Goal: Task Accomplishment & Management: Manage account settings

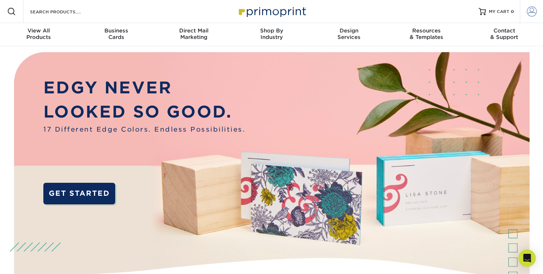
click at [525, 17] on link "Account" at bounding box center [531, 11] width 23 height 23
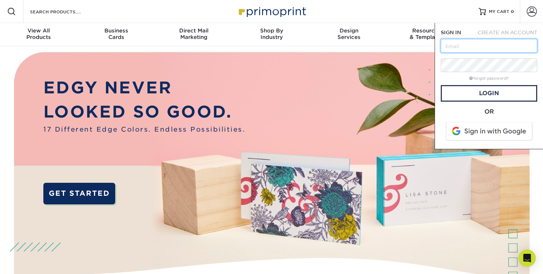
click at [440, 53] on div at bounding box center [440, 53] width 0 height 0
click at [453, 10] on div "Resources Menu Search Products Account SIGN IN CREATE AN ACCOUNT forgot passwor…" at bounding box center [271, 11] width 543 height 23
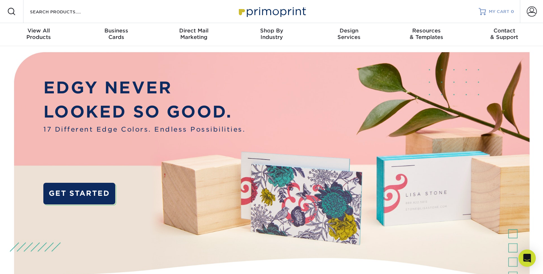
click at [499, 13] on span "MY CART" at bounding box center [499, 12] width 21 height 6
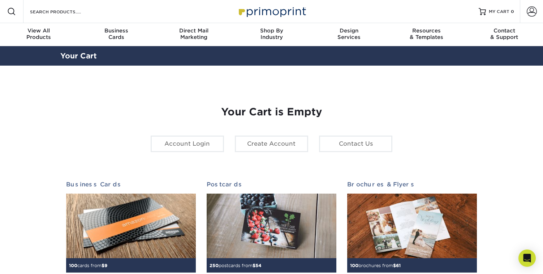
click at [533, 10] on span at bounding box center [531, 11] width 10 height 10
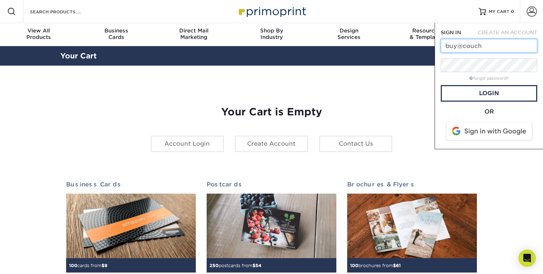
type input "[EMAIL_ADDRESS][DOMAIN_NAME]"
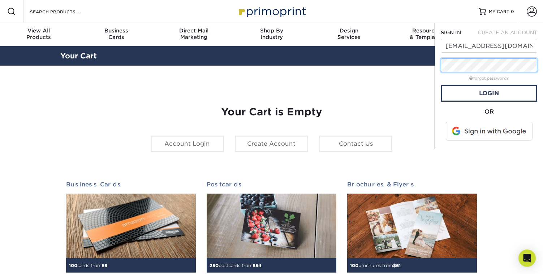
click at [434, 66] on div "SIGN IN CREATE AN ACCOUNT [EMAIL_ADDRESS][DOMAIN_NAME] forgot password? All fie…" at bounding box center [488, 86] width 108 height 126
click at [494, 91] on link "Login" at bounding box center [488, 93] width 96 height 17
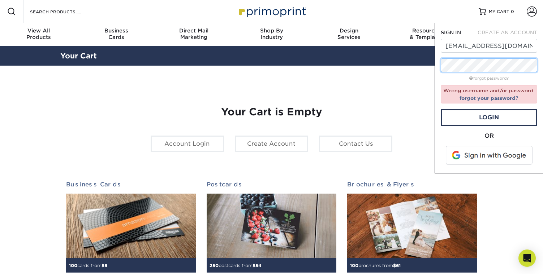
click at [439, 63] on div "SIGN IN CREATE AN ACCOUNT buy@couchguitarstraps.com forgot password? Wrong user…" at bounding box center [488, 98] width 108 height 151
click at [401, 125] on div "Your Cart is Empty Account Login Create Account Contact Us Business Cards 100 c…" at bounding box center [271, 228] width 411 height 279
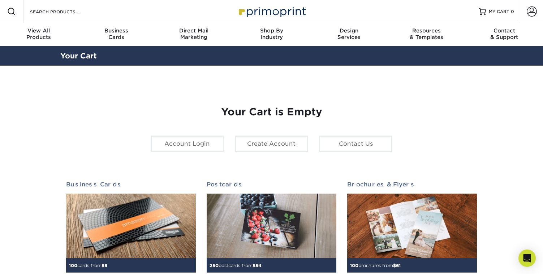
scroll to position [1, 0]
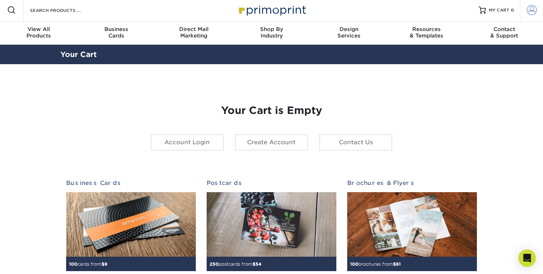
click at [532, 12] on span at bounding box center [531, 10] width 10 height 10
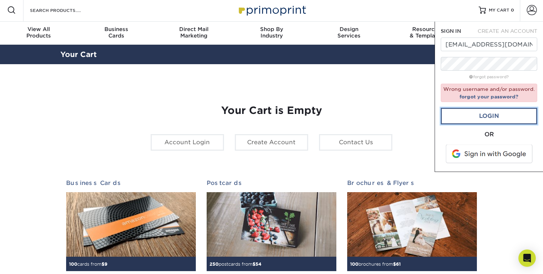
click at [501, 120] on link "Login" at bounding box center [488, 116] width 96 height 17
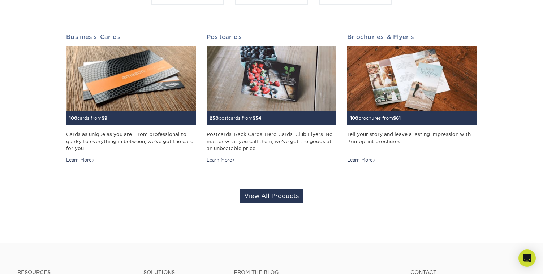
scroll to position [43, 0]
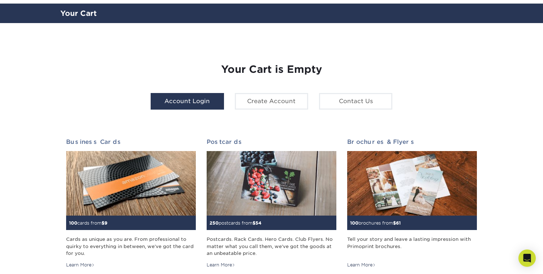
click at [166, 104] on link "Account Login" at bounding box center [187, 101] width 73 height 17
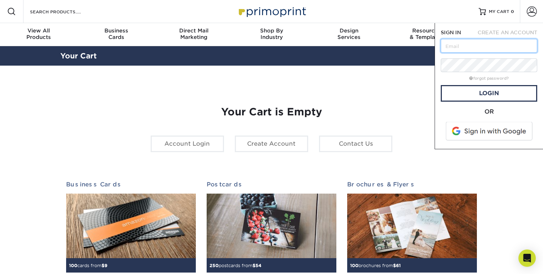
click at [471, 44] on input "text" at bounding box center [488, 46] width 96 height 14
type input "[EMAIL_ADDRESS][DOMAIN_NAME]"
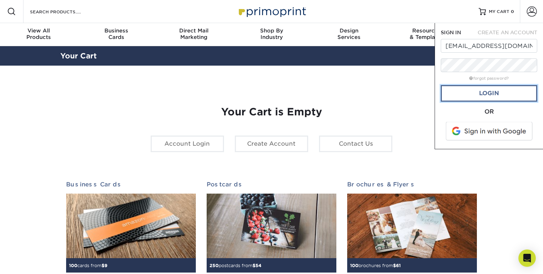
click at [482, 99] on link "Login" at bounding box center [488, 93] width 96 height 17
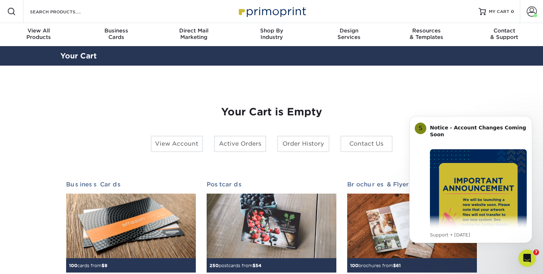
click at [457, 93] on div "Your Cart is Empty View Account Active Orders Order History Contact Us Business…" at bounding box center [271, 228] width 411 height 279
click at [527, 119] on button "Dismiss notification" at bounding box center [529, 118] width 9 height 9
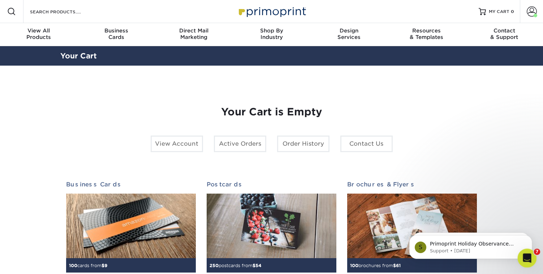
click at [525, 259] on icon "Open Intercom Messenger" at bounding box center [526, 258] width 12 height 12
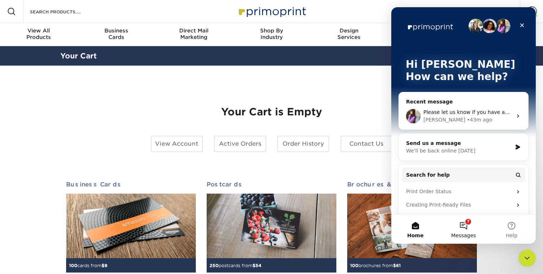
click at [468, 233] on span "Messages" at bounding box center [463, 235] width 25 height 5
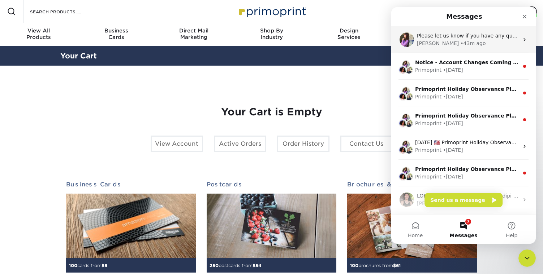
click at [484, 47] on div "[PERSON_NAME] • 43m ago" at bounding box center [468, 44] width 102 height 8
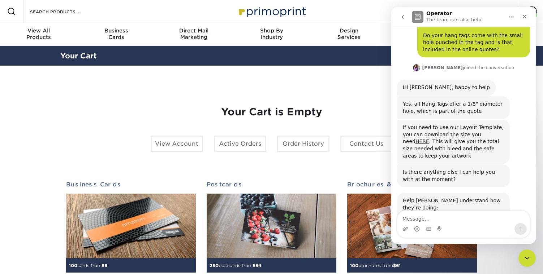
scroll to position [29, 0]
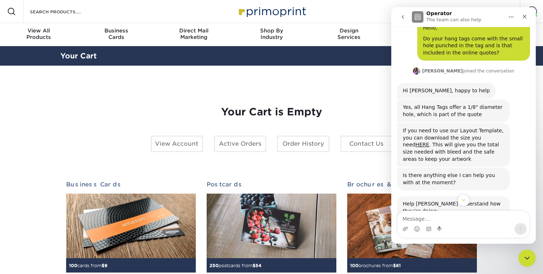
drag, startPoint x: 538, startPoint y: 58, endPoint x: 541, endPoint y: 54, distance: 4.7
click at [541, 54] on div "Your Cart" at bounding box center [271, 55] width 543 height 19
click at [429, 142] on link "HERE" at bounding box center [422, 145] width 14 height 6
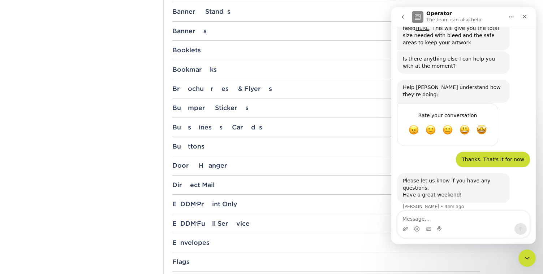
scroll to position [325, 0]
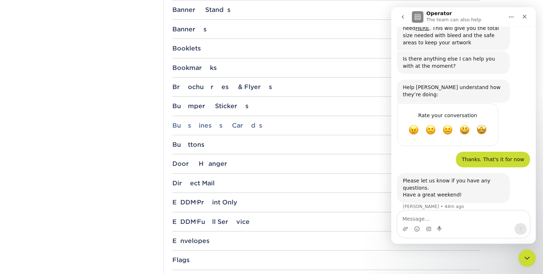
click at [260, 129] on div "Business Cards" at bounding box center [325, 125] width 307 height 7
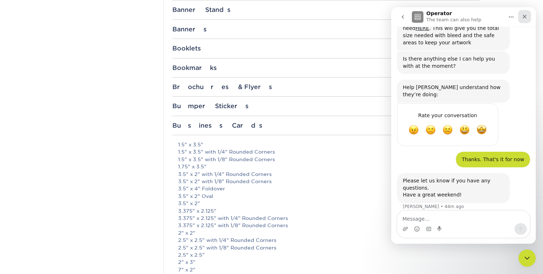
click at [525, 18] on icon "Close" at bounding box center [524, 17] width 6 height 6
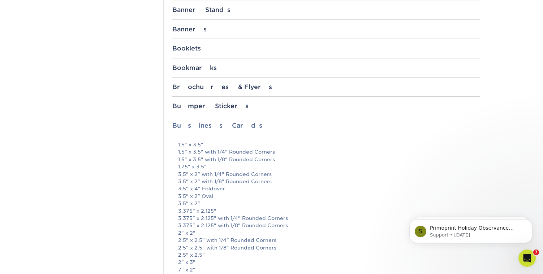
scroll to position [0, 0]
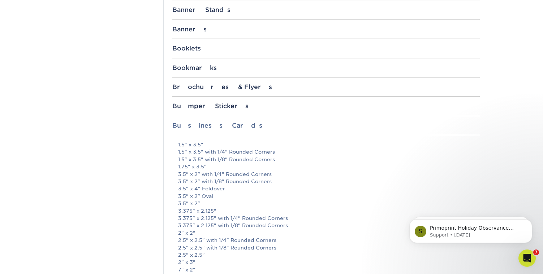
click at [240, 128] on div "Business Cards" at bounding box center [325, 125] width 307 height 7
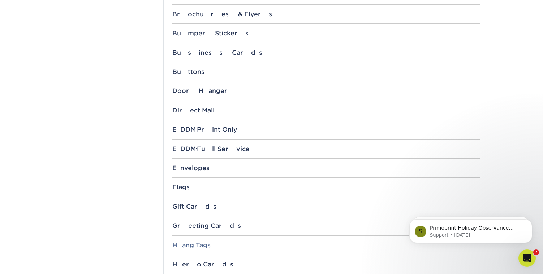
scroll to position [416, 0]
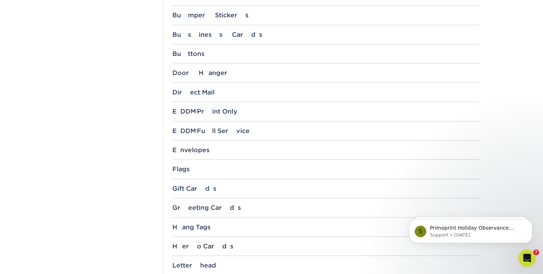
click at [191, 231] on div "Hang Tags 2" x 2" 2.5" x 2.5" Circle 2.5" x 2.5" 3" x 3" 3.5" x 1.5" 3.5" x 3.5…" at bounding box center [325, 230] width 307 height 13
click at [193, 225] on div "Hang Tags" at bounding box center [325, 227] width 307 height 7
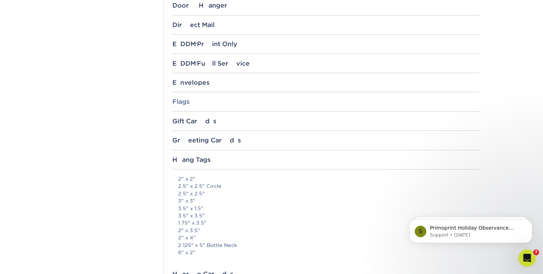
scroll to position [564, 0]
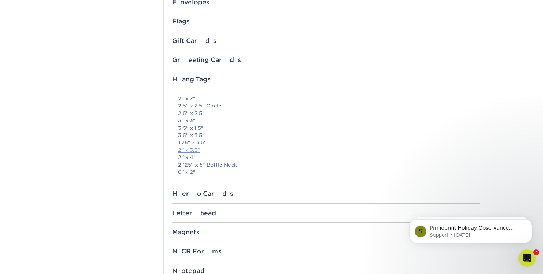
click at [196, 150] on link "2" x 3.5"" at bounding box center [189, 150] width 22 height 6
click at [200, 112] on link "2.5" x 2.5"" at bounding box center [191, 113] width 27 height 6
